Goal: Information Seeking & Learning: Learn about a topic

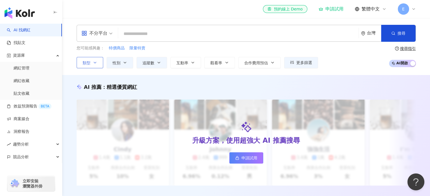
click at [92, 65] on button "類型" at bounding box center [90, 62] width 27 height 11
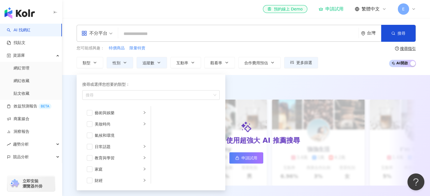
click at [229, 52] on div "您可能感興趣： 特價商品 限量特賣 類型 搜尋或選擇您想要的類型： 搜尋 藝術與娛樂 美妝時尚 氣候和環境 日常話題 教育與學習 家庭 財經 美食 命理占卜 …" at bounding box center [197, 56] width 241 height 23
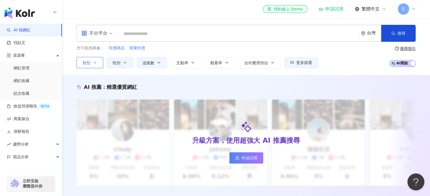
click at [98, 66] on button "類型" at bounding box center [90, 62] width 27 height 11
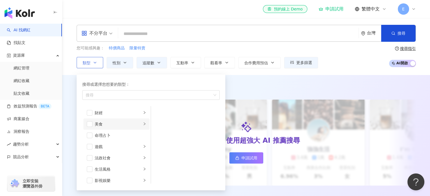
scroll to position [85, 0]
click at [87, 107] on span "button" at bounding box center [90, 107] width 6 height 6
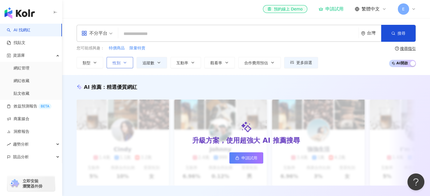
click at [117, 67] on button "性別" at bounding box center [119, 62] width 27 height 11
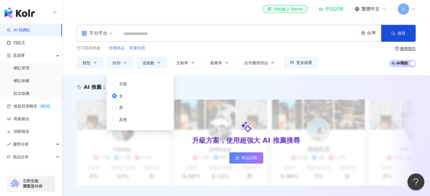
click at [151, 55] on div "您可能感興趣： 特價商品 限量特賣 類型 性別 追蹤數 互動率 觀看率 合作費用預估 更多篩選 篩選條件 關於網紅 互動潛力 受眾輪廓 獨家 關於網紅 類型 …" at bounding box center [197, 56] width 241 height 23
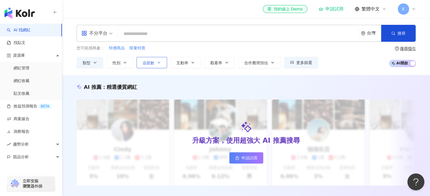
click at [149, 61] on span "追蹤數" at bounding box center [148, 63] width 12 height 5
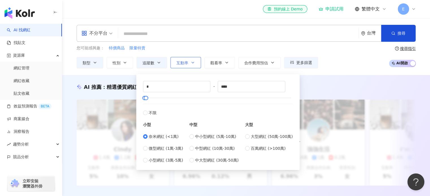
click at [183, 61] on span "互動率" at bounding box center [182, 63] width 12 height 5
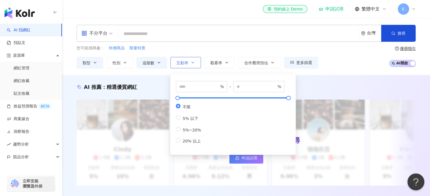
click at [183, 61] on span "互動率" at bounding box center [182, 63] width 12 height 5
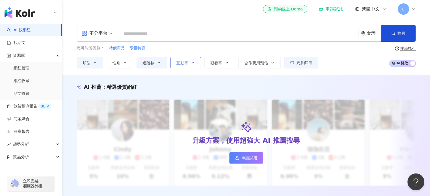
click at [183, 61] on span "互動率" at bounding box center [182, 63] width 12 height 5
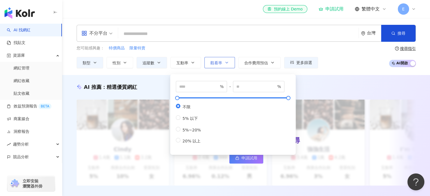
click at [219, 62] on span "觀看率" at bounding box center [216, 63] width 12 height 5
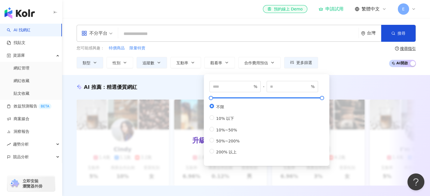
click at [235, 41] on div "不分平台 台灣 搜尋 3b49d2fb-a7e8-485a-a225-b84ccecfc406 [PERSON_NAME] 2,460 追蹤者 小can🍬 t…" at bounding box center [246, 33] width 339 height 17
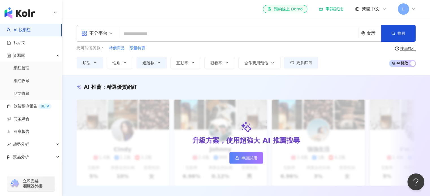
click at [145, 36] on input "search" at bounding box center [238, 34] width 236 height 11
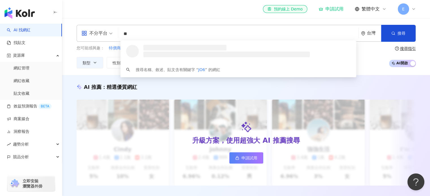
type input "*"
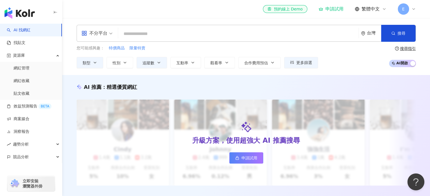
type input "*"
type input "**"
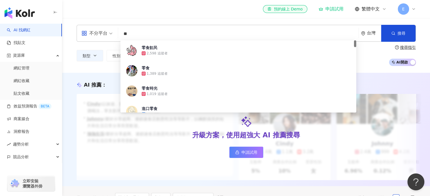
click at [194, 30] on input "**" at bounding box center [238, 34] width 236 height 11
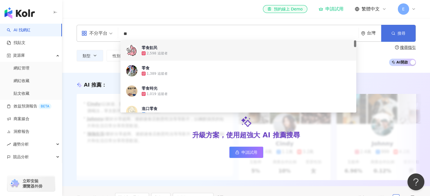
click at [397, 30] on button "搜尋" at bounding box center [398, 33] width 34 height 17
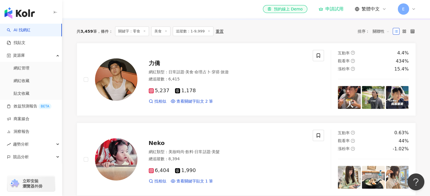
scroll to position [169, 0]
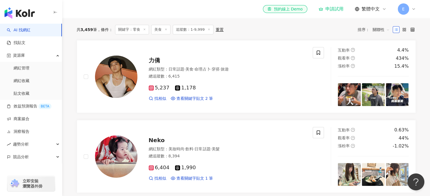
click at [375, 34] on span "關聯性" at bounding box center [380, 29] width 17 height 9
click at [382, 73] on div "互動率" at bounding box center [380, 73] width 14 height 6
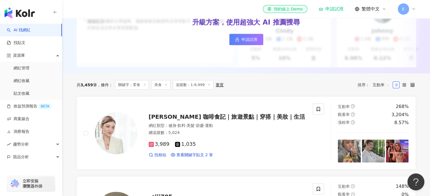
scroll to position [141, 0]
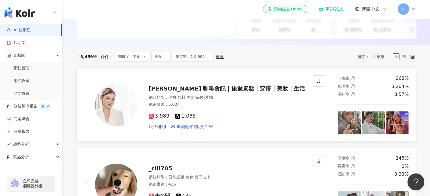
click at [398, 82] on div "268%" at bounding box center [401, 78] width 13 height 6
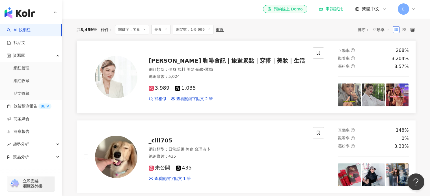
scroll to position [169, 0]
click at [271, 127] on link "_ciii705 網紅類型 ： 日常話題 · 美食 · 命理占卜 總追蹤數 ： 435 未公開 435 查看關鍵字貼文 1 筆 互動率 148% 觀看率 0%…" at bounding box center [246, 156] width 339 height 73
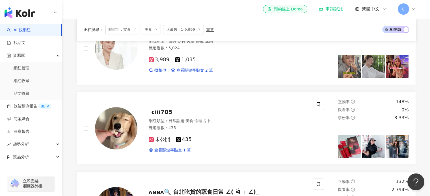
scroll to position [85, 0]
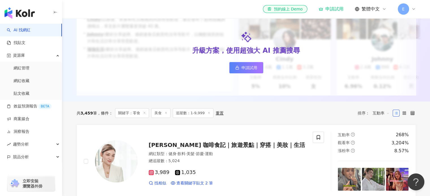
click at [382, 117] on span "互動率" at bounding box center [380, 113] width 17 height 9
click at [383, 139] on div "追蹤數" at bounding box center [380, 139] width 14 height 6
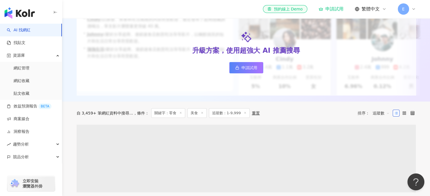
scroll to position [141, 0]
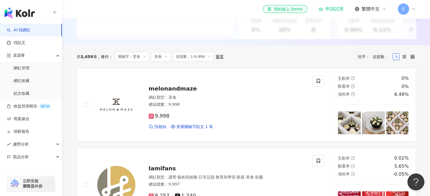
click at [378, 61] on span "追蹤數" at bounding box center [380, 56] width 17 height 9
click at [380, 110] on div "觀看率" at bounding box center [380, 111] width 14 height 6
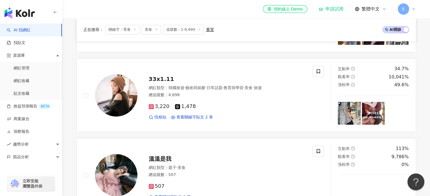
scroll to position [395, 0]
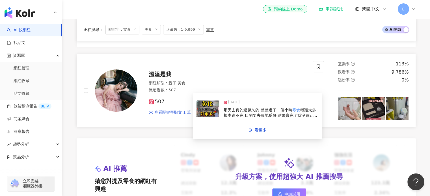
click at [184, 113] on span "查看關鍵字貼文 1 筆" at bounding box center [172, 113] width 37 height 6
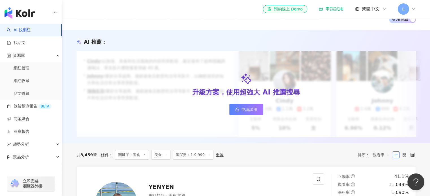
scroll to position [0, 0]
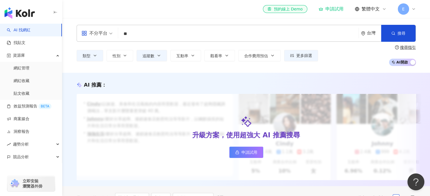
click at [210, 30] on input "**" at bounding box center [238, 34] width 236 height 11
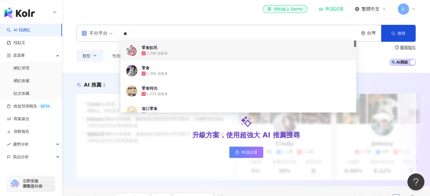
click at [218, 5] on div "el-icon-cs 預約線上 Demo 申請試用 繁體中文 E" at bounding box center [246, 9] width 339 height 18
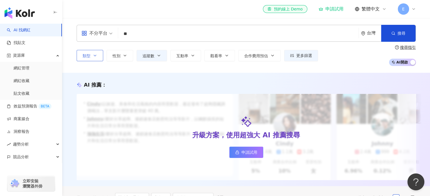
click at [96, 54] on icon "button" at bounding box center [95, 55] width 5 height 5
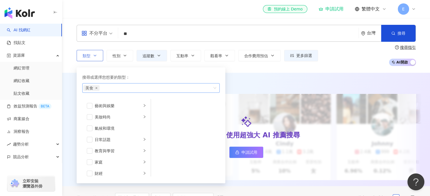
click at [95, 88] on icon "close" at bounding box center [96, 88] width 2 height 2
click at [140, 56] on button "追蹤數" at bounding box center [151, 55] width 31 height 11
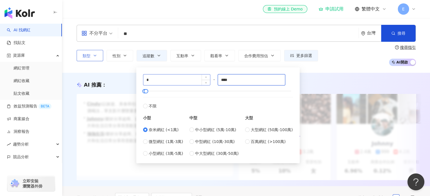
drag, startPoint x: 235, startPoint y: 79, endPoint x: 162, endPoint y: 81, distance: 73.2
click at [162, 81] on div "* - **** 不限 小型 奈米網紅 (<1萬) 微型網紅 (1萬-3萬) 小型網紅 (3萬-5萬) 中型 中小型網紅 (5萬-10萬) 中型網紅 (10萬…" at bounding box center [218, 115] width 150 height 82
type input "***"
click at [197, 42] on div "不分平台 ** 台灣 搜尋 9b0524f3-07e1-4e9f-a0dd-f0ef4003cb19 d6575122-849b-496a-8013-ce00…" at bounding box center [246, 33] width 339 height 17
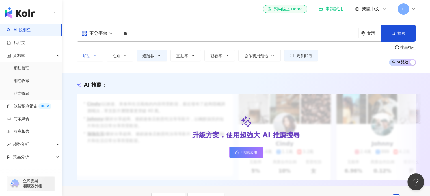
click at [153, 35] on input "**" at bounding box center [238, 34] width 236 height 11
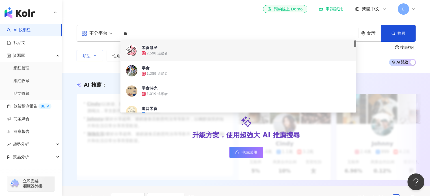
drag, startPoint x: 153, startPoint y: 35, endPoint x: 105, endPoint y: 35, distance: 48.0
click at [105, 35] on div "不分平台 ** 台灣 搜尋 9b0524f3-07e1-4e9f-a0dd-f0ef4003cb19 d6575122-849b-496a-8013-ce00…" at bounding box center [246, 33] width 339 height 17
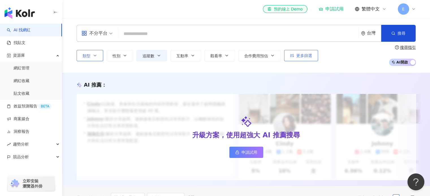
click at [306, 56] on span "更多篩選" at bounding box center [304, 55] width 16 height 5
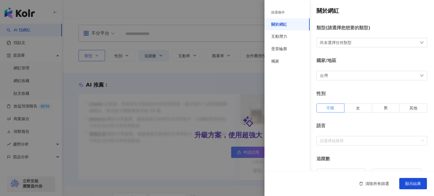
click at [249, 38] on div at bounding box center [217, 98] width 434 height 196
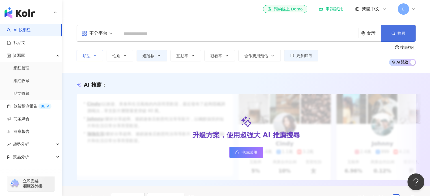
click at [389, 34] on button "搜尋" at bounding box center [398, 33] width 34 height 17
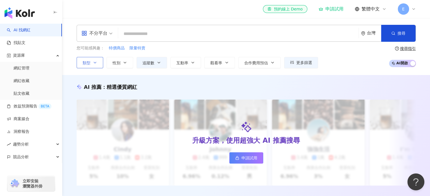
click at [146, 30] on input "search" at bounding box center [238, 34] width 236 height 11
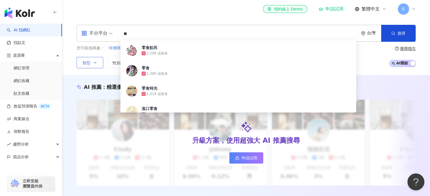
type input "**"
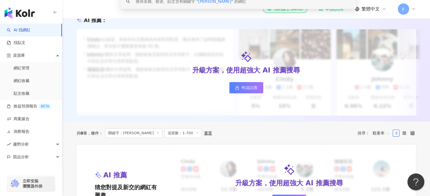
scroll to position [28, 0]
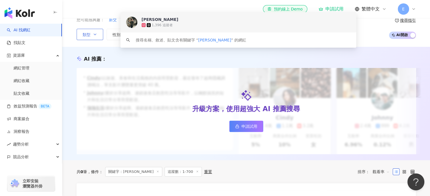
click at [169, 26] on div "1,396 追蹤者" at bounding box center [162, 25] width 21 height 5
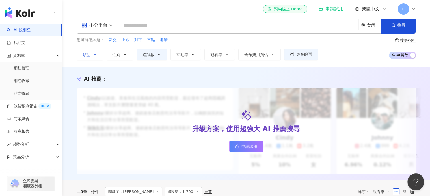
scroll to position [0, 0]
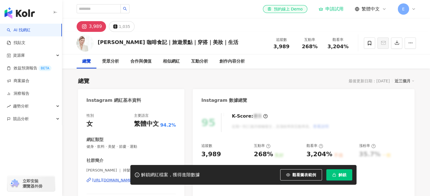
scroll to position [28, 0]
